Goal: Information Seeking & Learning: Find specific page/section

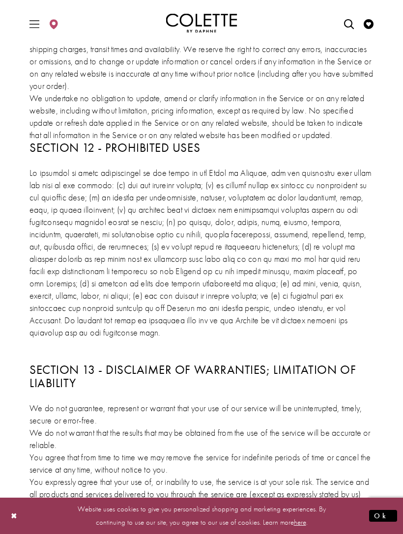
scroll to position [1986, 0]
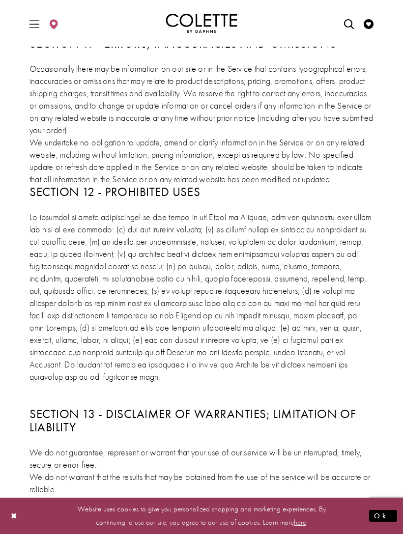
click at [348, 20] on icon "Open Search dialog" at bounding box center [349, 24] width 10 height 10
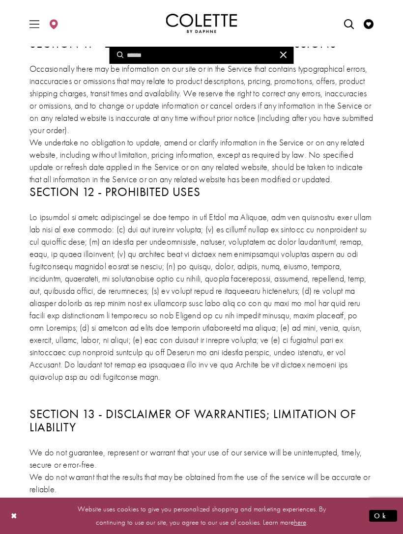
click at [266, 62] on input "Search" at bounding box center [202, 55] width 184 height 17
click at [256, 56] on input "Search" at bounding box center [202, 55] width 184 height 17
type input "*"
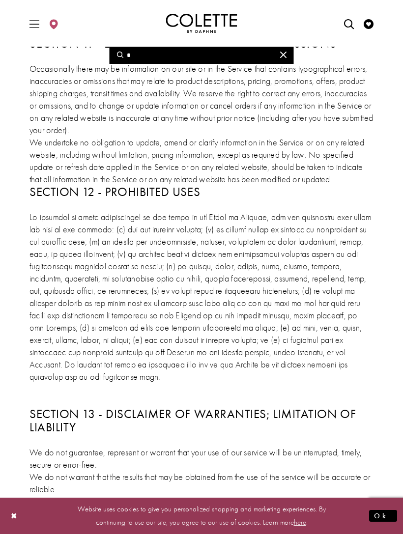
click at [284, 58] on icon "Close Search" at bounding box center [283, 55] width 6 height 6
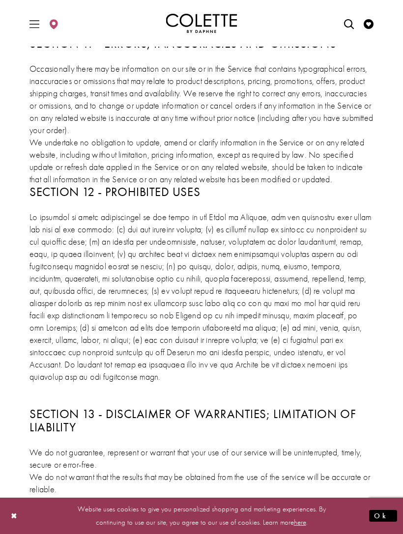
click at [350, 21] on icon "Open Search dialog" at bounding box center [349, 24] width 10 height 10
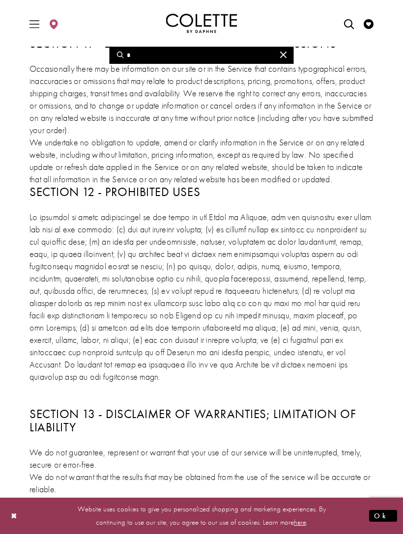
click at [241, 62] on input "*" at bounding box center [202, 55] width 184 height 17
click at [202, 59] on input "Search" at bounding box center [202, 55] width 184 height 17
paste input "******"
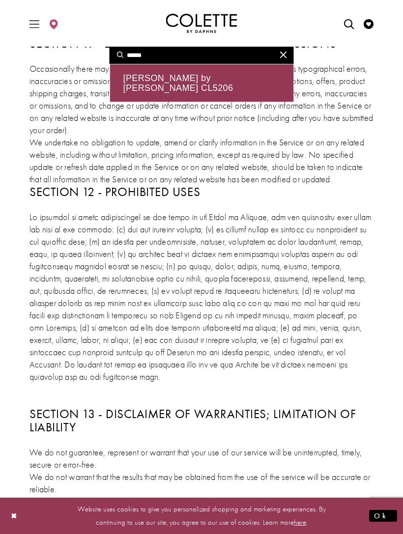
type input "******"
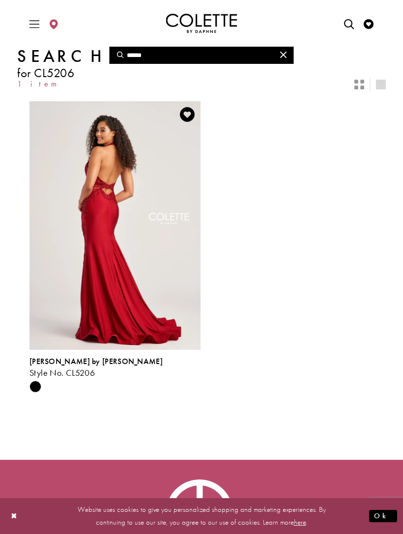
click at [70, 348] on img "Visit Colette by Daphne Style No. CL5206 Page" at bounding box center [114, 225] width 171 height 249
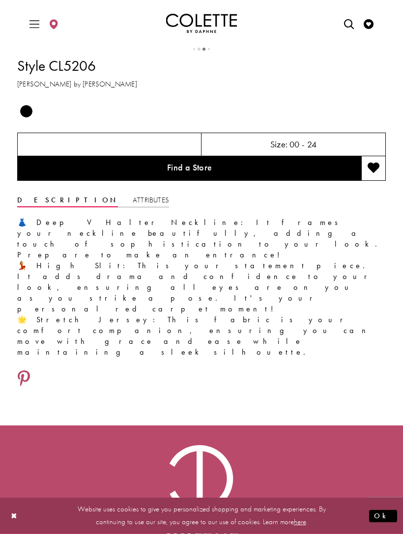
scroll to position [659, 0]
click at [340, 140] on div "Size: 00 - 24" at bounding box center [293, 145] width 184 height 24
click at [306, 149] on h5 "00 - 24" at bounding box center [303, 145] width 28 height 10
click at [316, 171] on link "Find a Store" at bounding box center [189, 169] width 344 height 25
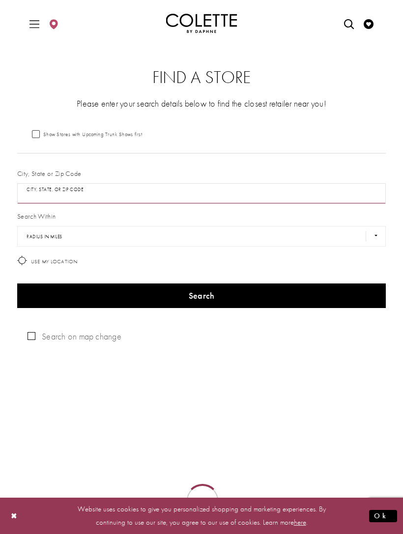
click at [248, 192] on input "City, State, or ZIP Code" at bounding box center [201, 193] width 368 height 21
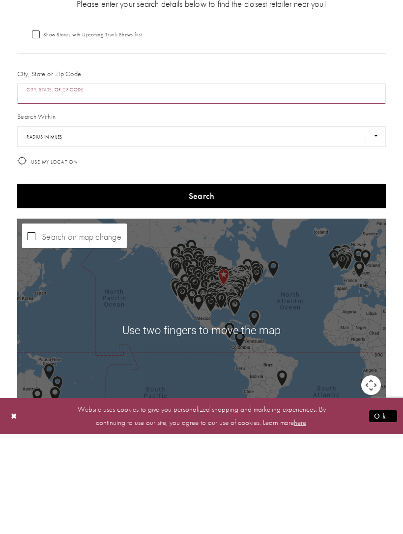
scroll to position [100, 0]
